Goal: Obtain resource: Download file/media

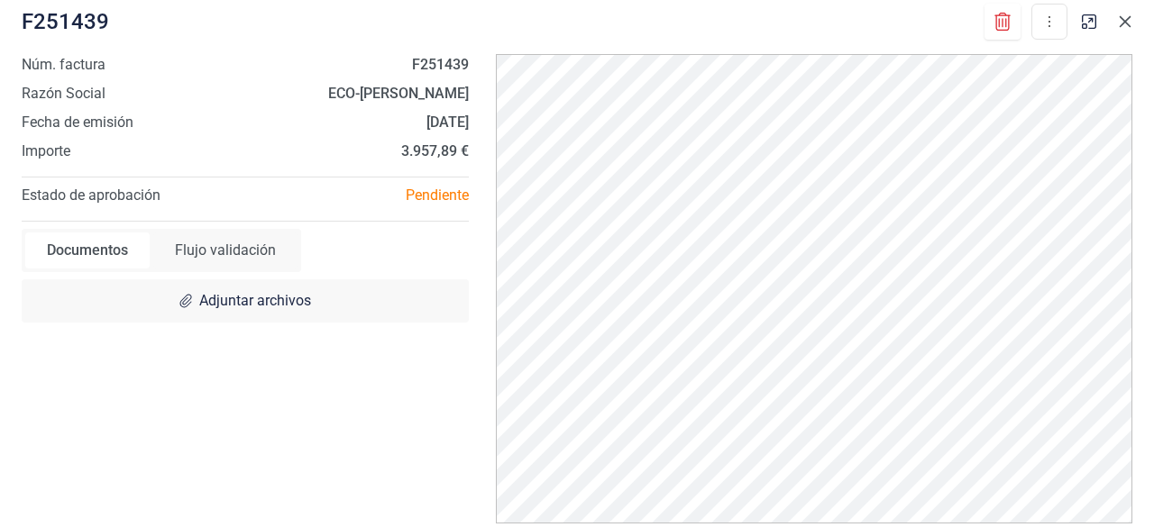
click at [1132, 26] on button "Close" at bounding box center [1125, 21] width 29 height 29
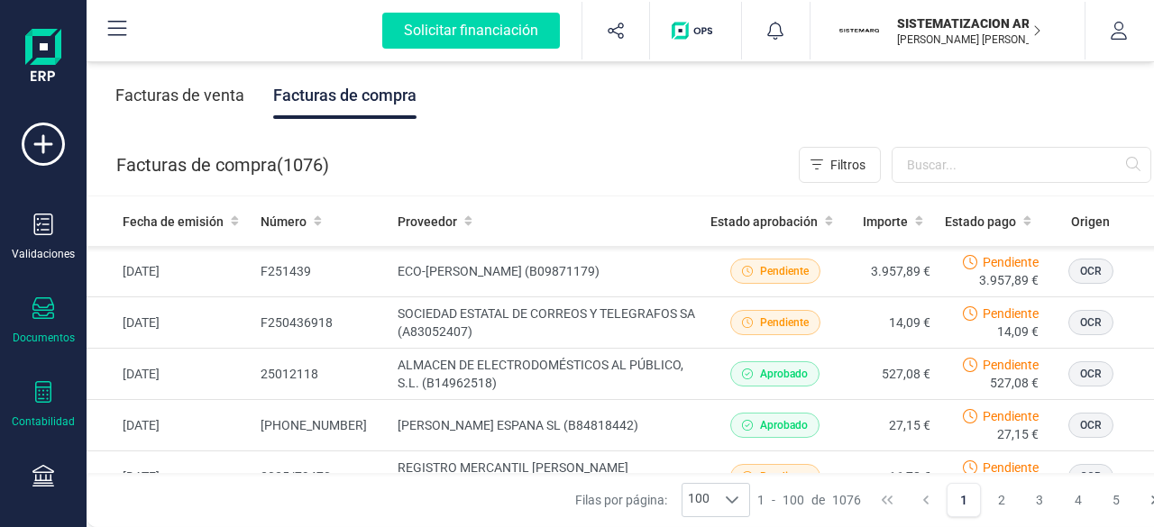
click at [45, 408] on div "Contabilidad" at bounding box center [43, 405] width 72 height 48
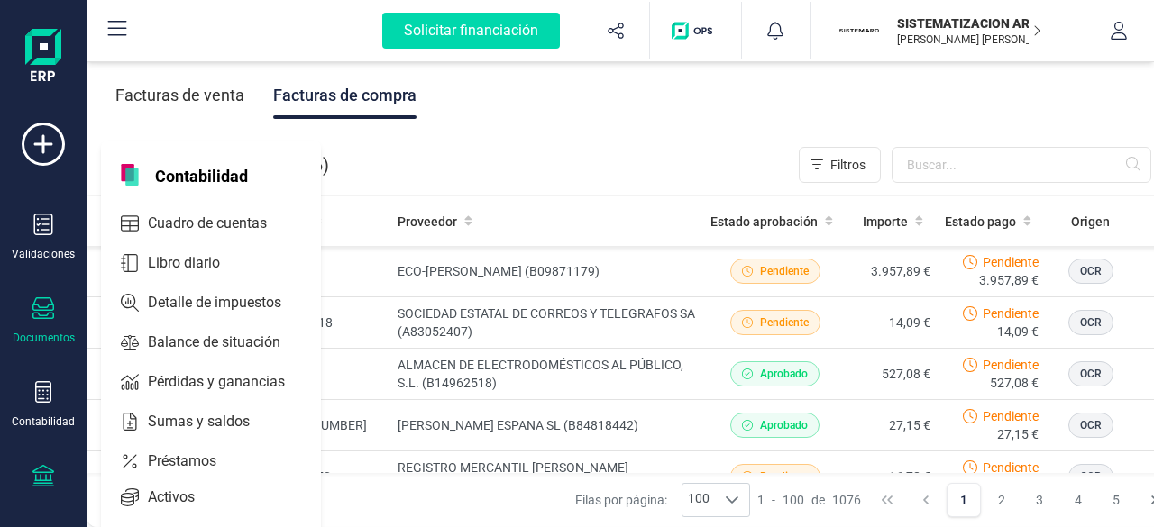
click at [37, 475] on icon at bounding box center [43, 476] width 22 height 22
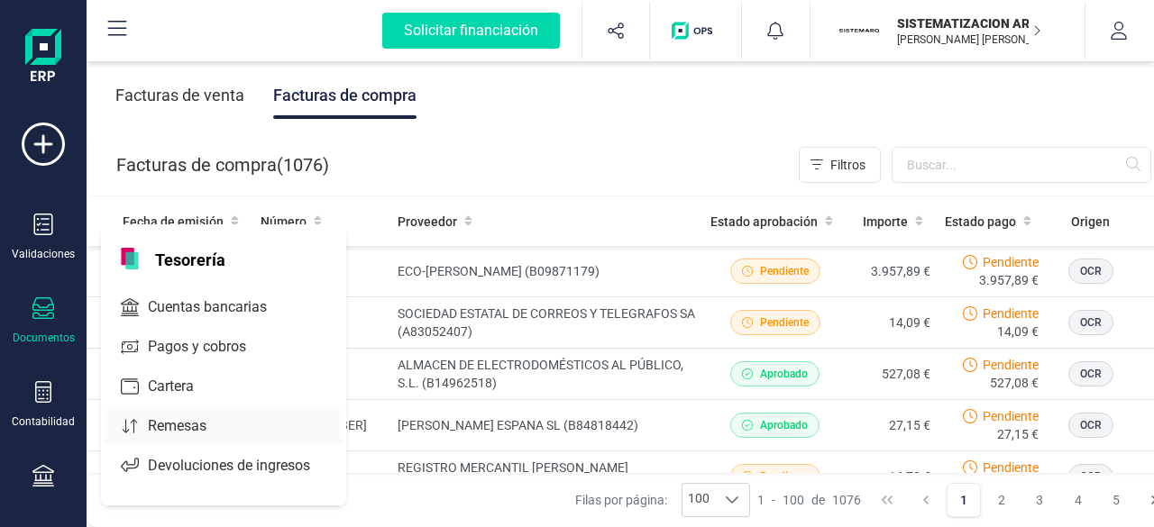
click at [186, 426] on span "Remesas" at bounding box center [190, 427] width 98 height 22
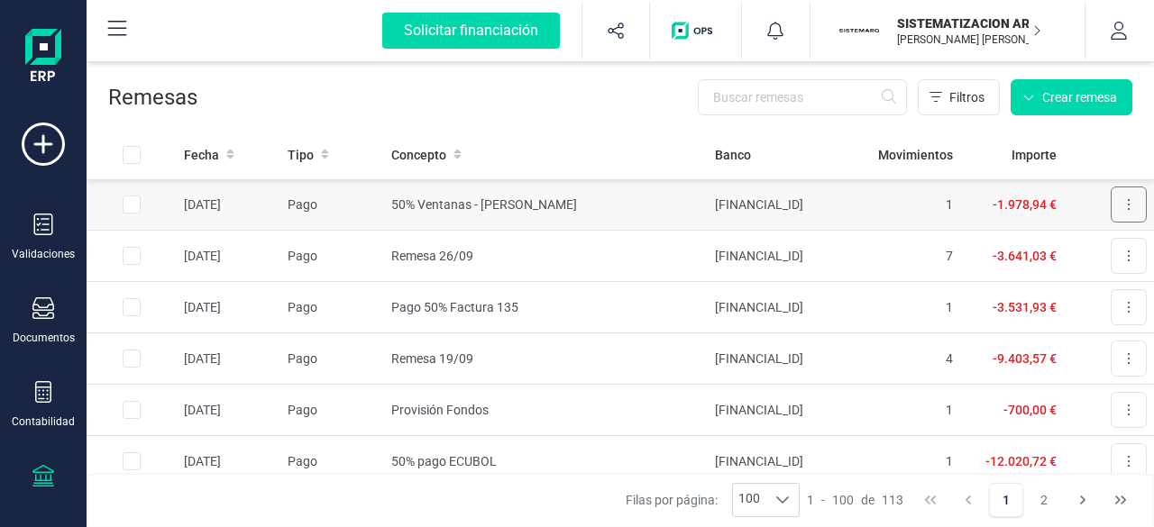
click at [1111, 203] on button at bounding box center [1129, 205] width 36 height 36
click at [1047, 255] on span "Descargar documento" at bounding box center [1069, 249] width 124 height 18
click at [1120, 215] on button at bounding box center [1129, 205] width 36 height 36
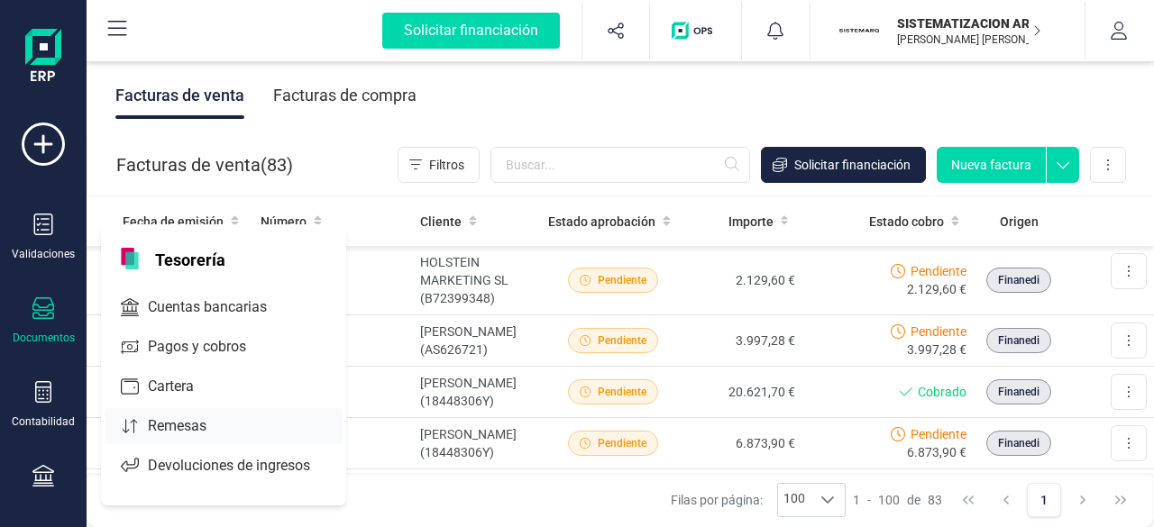
click at [201, 419] on span "Remesas" at bounding box center [190, 427] width 98 height 22
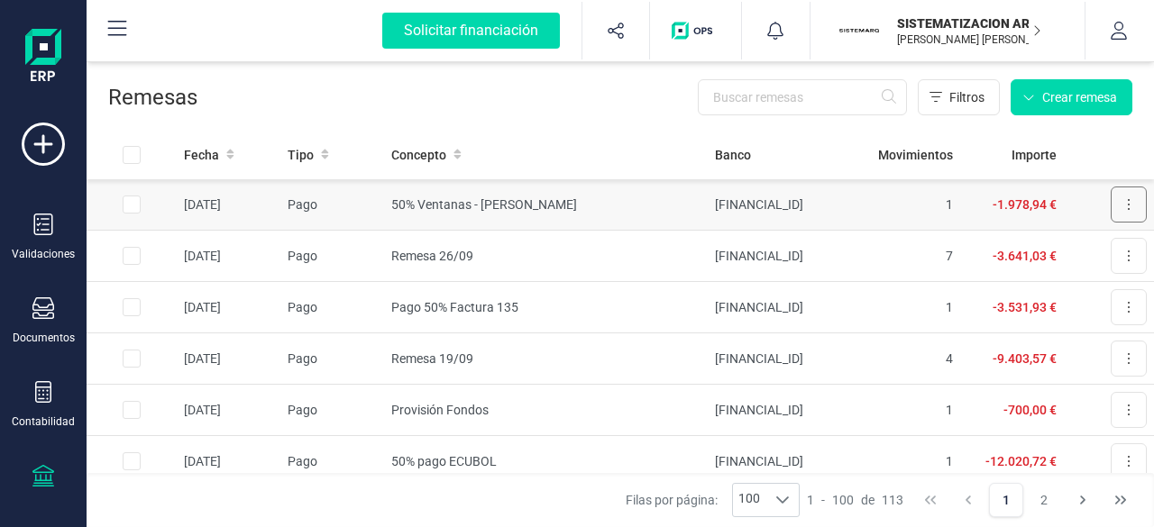
click at [1127, 206] on icon at bounding box center [1129, 204] width 4 height 14
click at [1052, 251] on span "Descargar documento" at bounding box center [1069, 249] width 124 height 18
click at [54, 336] on div "Documentos" at bounding box center [44, 338] width 62 height 14
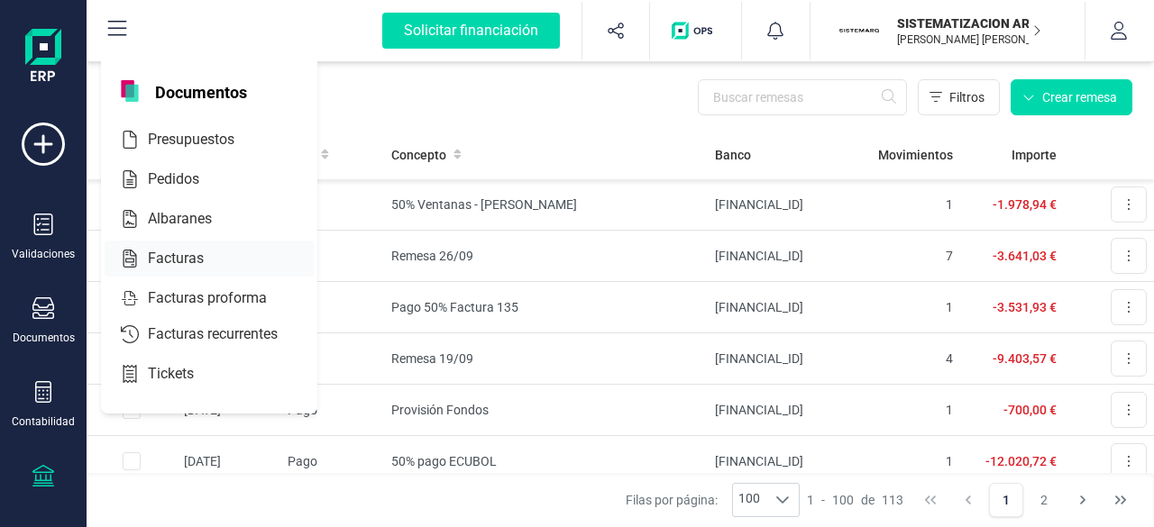
click at [182, 261] on span "Facturas" at bounding box center [189, 259] width 96 height 22
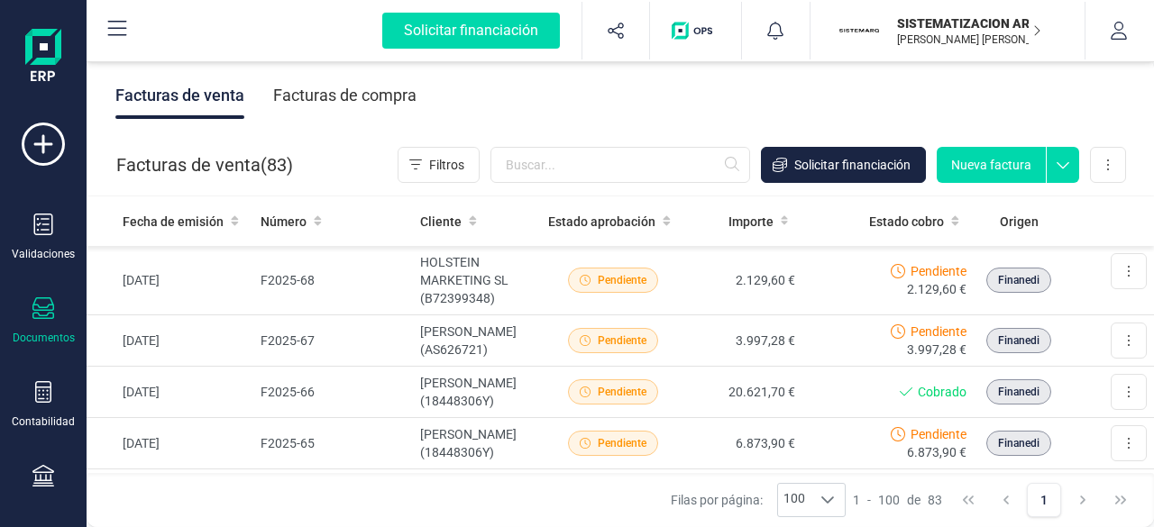
click at [356, 90] on div "Facturas de compra" at bounding box center [344, 95] width 143 height 47
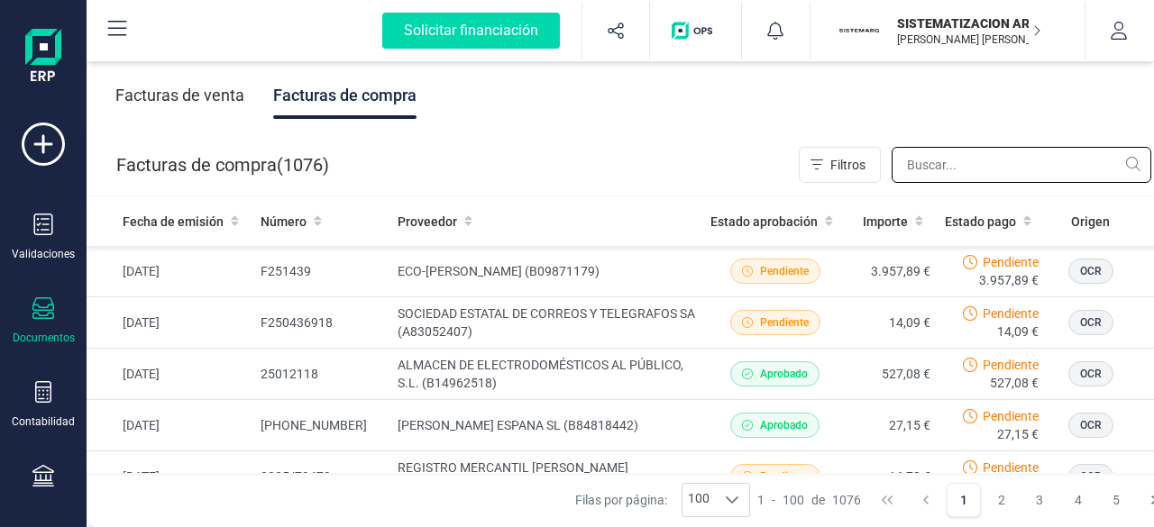
click at [954, 147] on input "text" at bounding box center [1021, 165] width 260 height 36
click at [937, 158] on input "text" at bounding box center [1021, 165] width 260 height 36
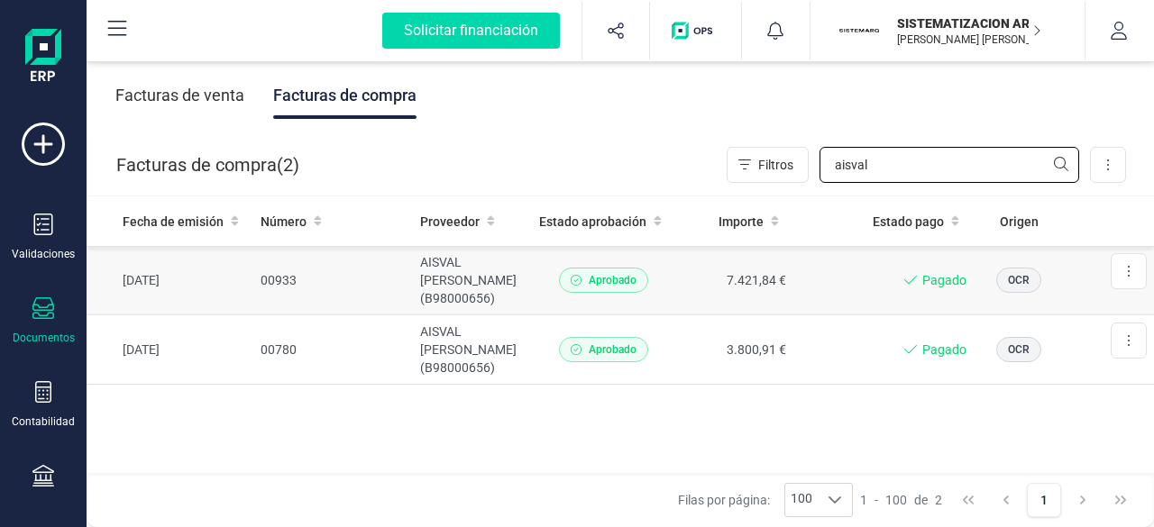
type input "aisval"
click at [498, 277] on td "AISVAL GARIBO SL (B98000656)" at bounding box center [472, 280] width 119 height 69
